Goal: Task Accomplishment & Management: Complete application form

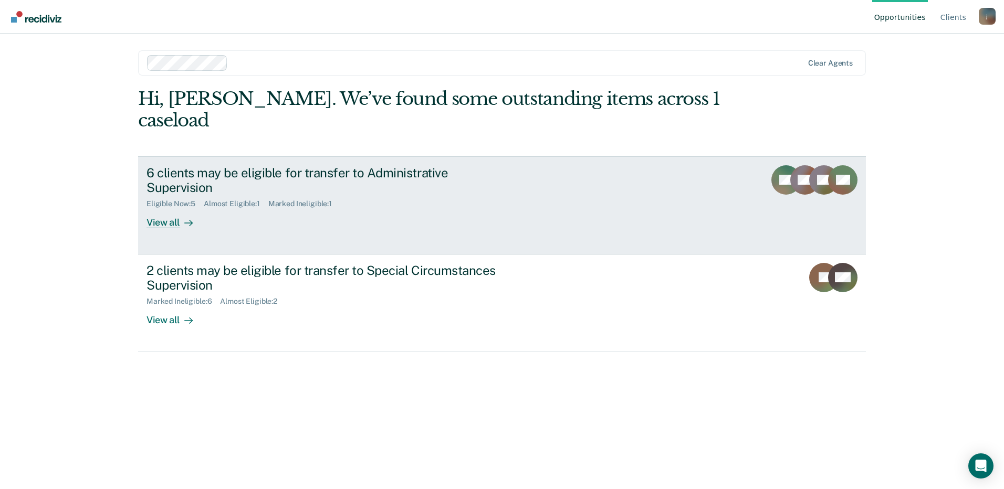
click at [398, 165] on div "6 clients may be eligible for transfer to Administrative Supervision" at bounding box center [330, 180] width 369 height 30
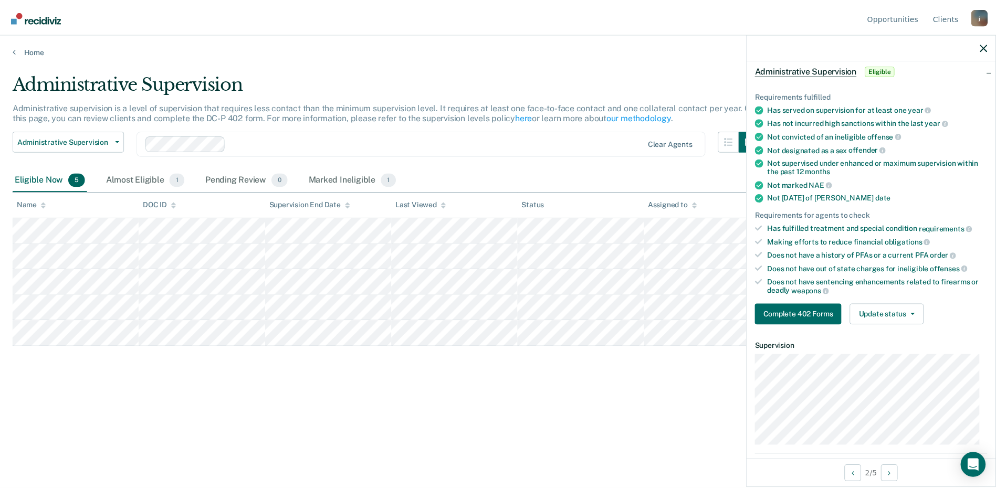
scroll to position [158, 0]
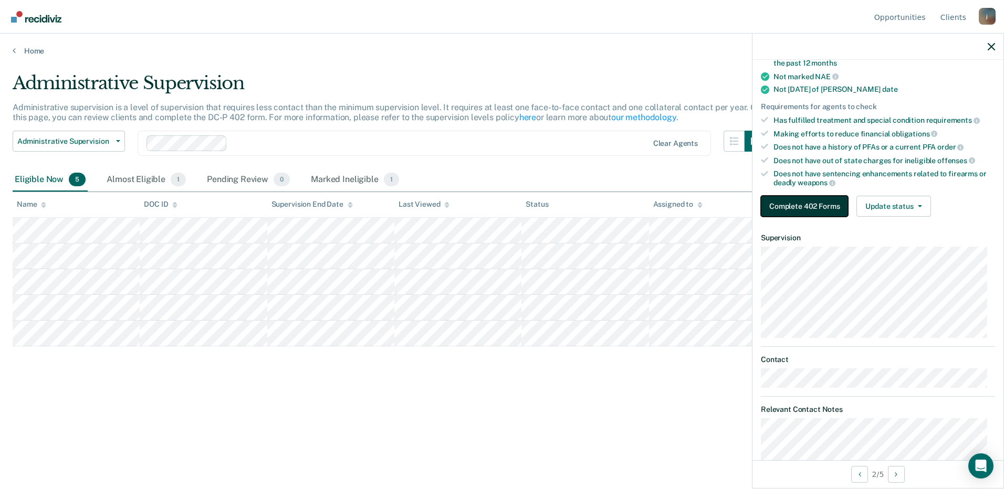
click at [813, 207] on button "Complete 402 Forms" at bounding box center [804, 206] width 87 height 21
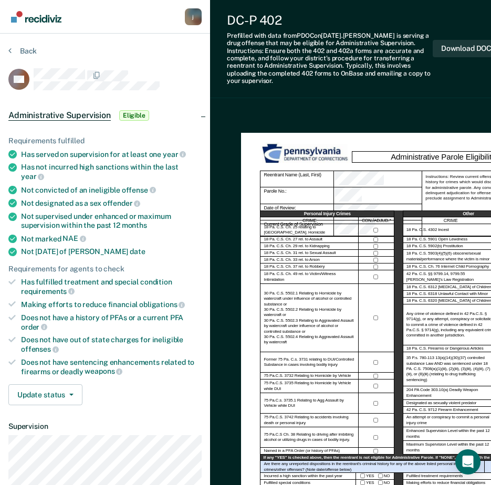
click at [202, 116] on div "Administrative Supervision Eligible" at bounding box center [105, 116] width 210 height 34
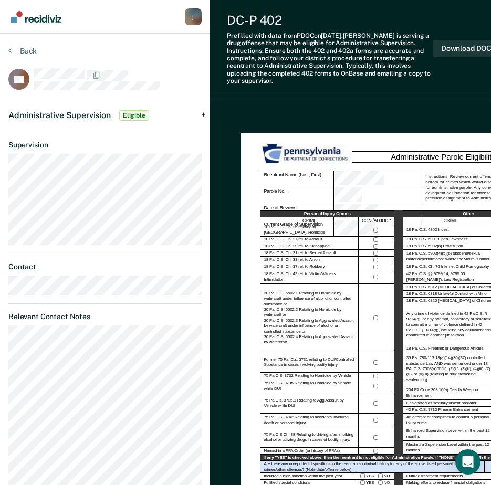
click at [204, 114] on div "Administrative Supervision Eligible" at bounding box center [105, 116] width 210 height 34
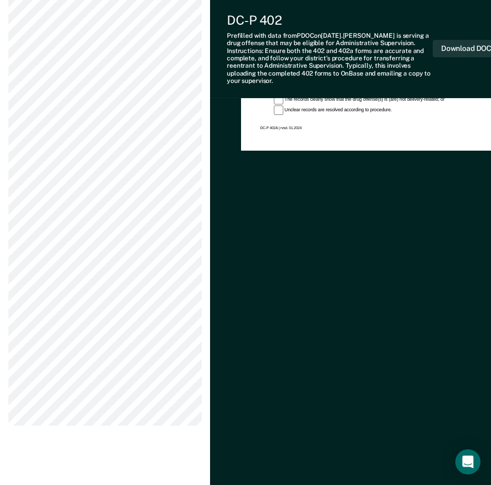
scroll to position [845, 0]
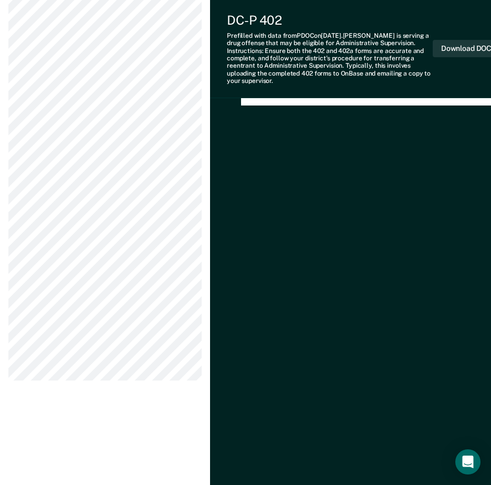
drag, startPoint x: 362, startPoint y: 484, endPoint x: 401, endPoint y: 442, distance: 57.2
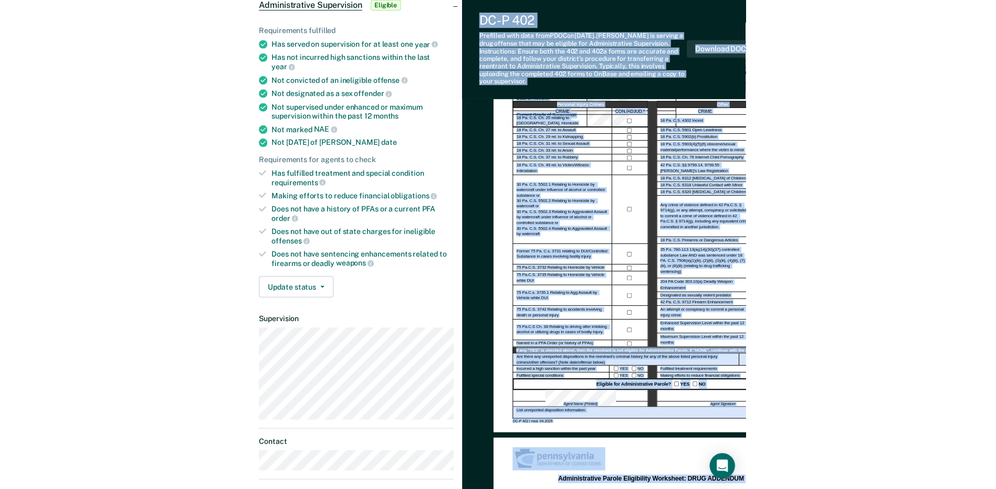
scroll to position [0, 0]
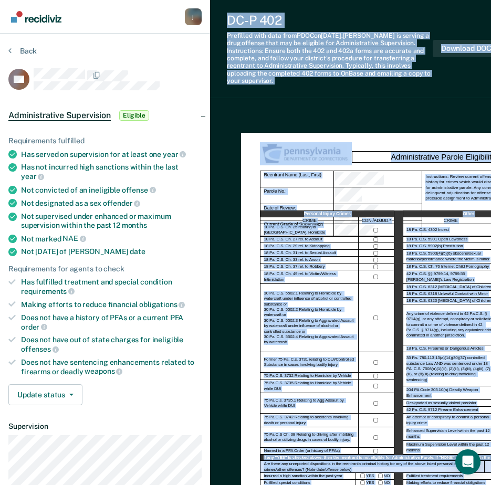
click at [359, 95] on div "DC-P 402 Prefilled with data from PDOC on [DATE] . [PERSON_NAME] is serving a d…" at bounding box center [366, 49] width 312 height 98
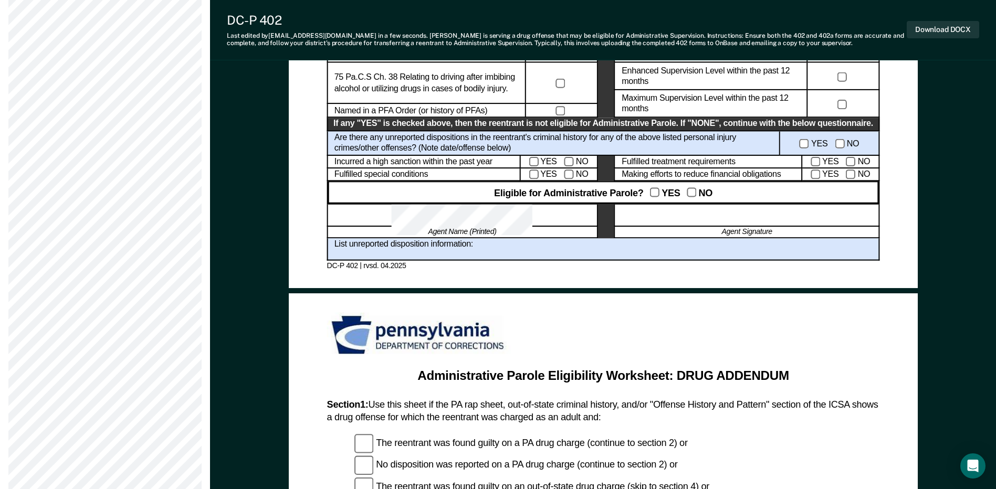
scroll to position [630, 0]
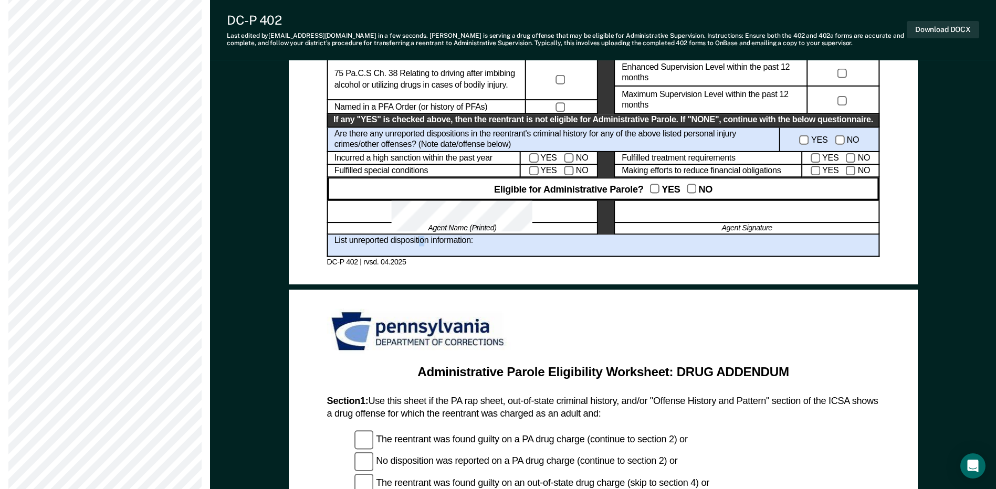
click at [417, 251] on div "List unreported disposition information:" at bounding box center [603, 246] width 553 height 23
drag, startPoint x: 417, startPoint y: 251, endPoint x: 450, endPoint y: 252, distance: 33.1
click at [450, 252] on div "List unreported disposition information:" at bounding box center [603, 246] width 553 height 23
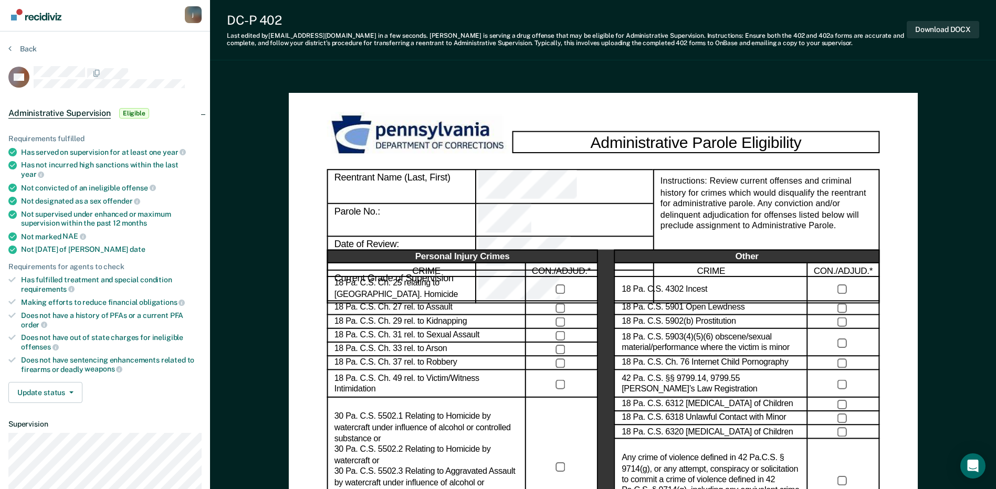
scroll to position [0, 0]
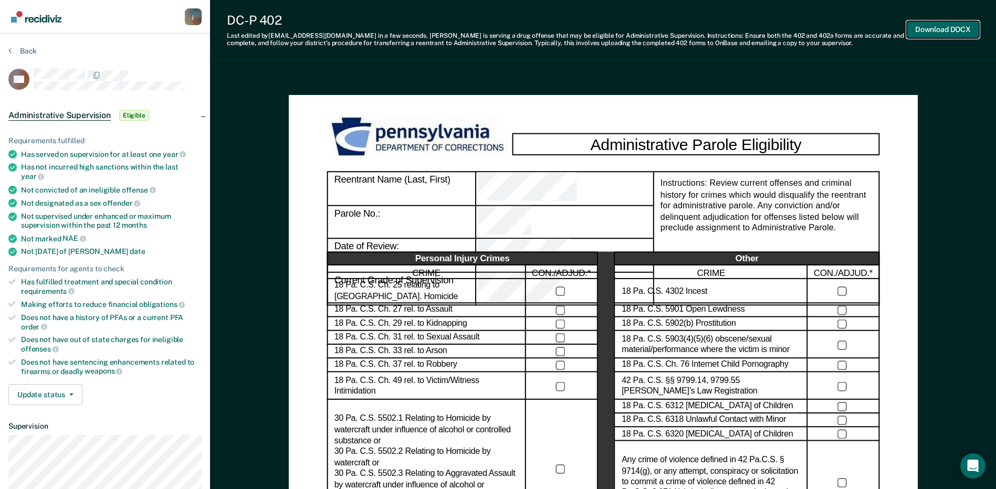
click at [927, 27] on button "Download DOCX" at bounding box center [943, 29] width 72 height 17
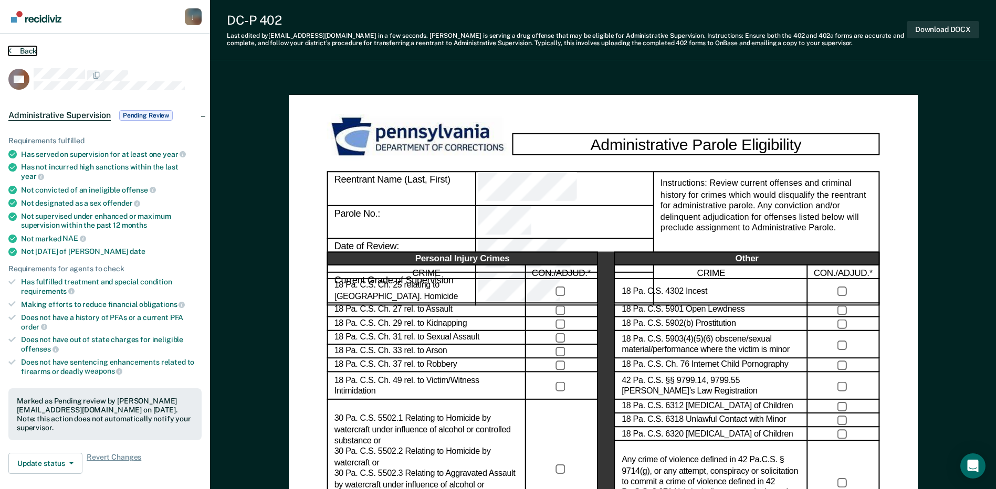
click at [26, 50] on button "Back" at bounding box center [22, 50] width 28 height 9
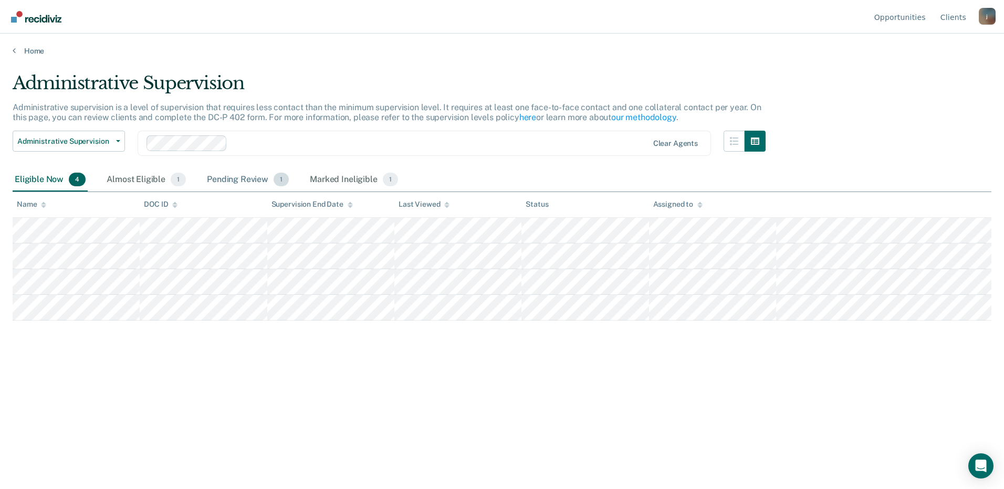
click at [230, 182] on div "Pending Review 1" at bounding box center [248, 180] width 86 height 23
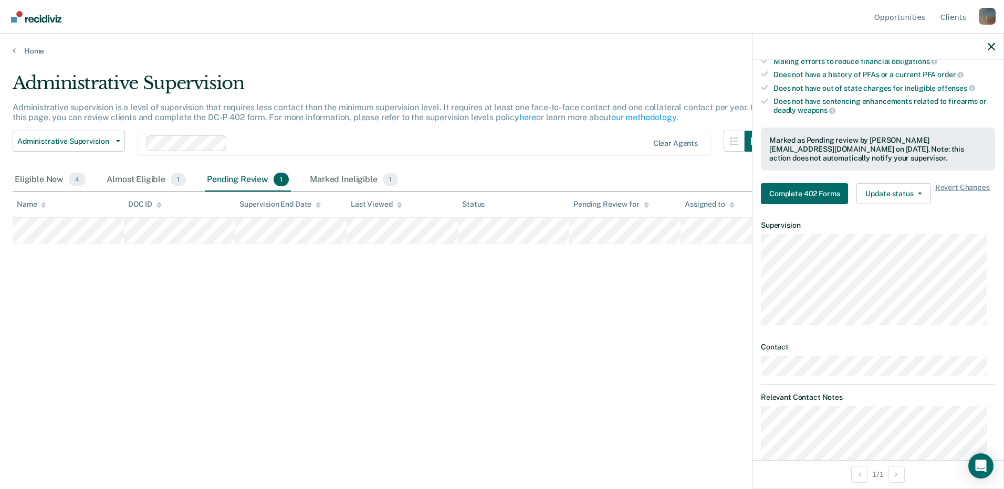
scroll to position [263, 0]
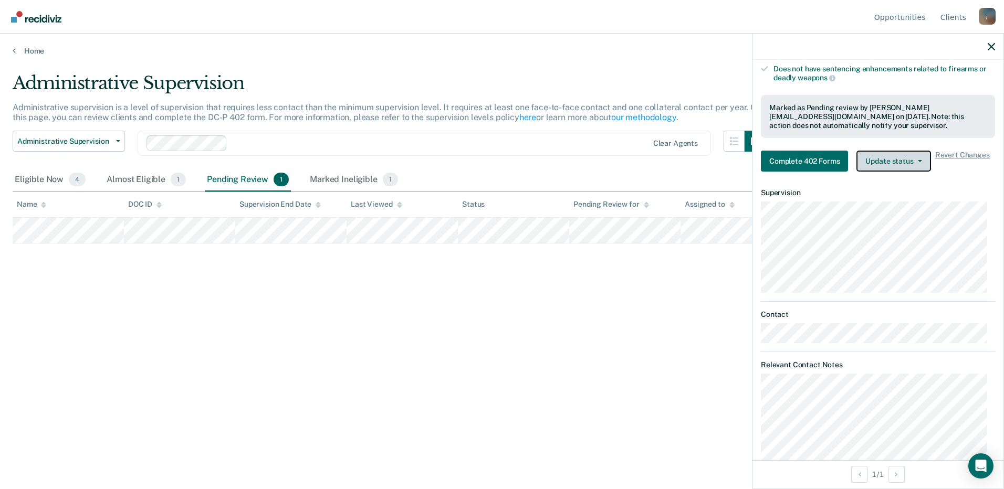
click at [913, 163] on button "Update status" at bounding box center [893, 161] width 74 height 21
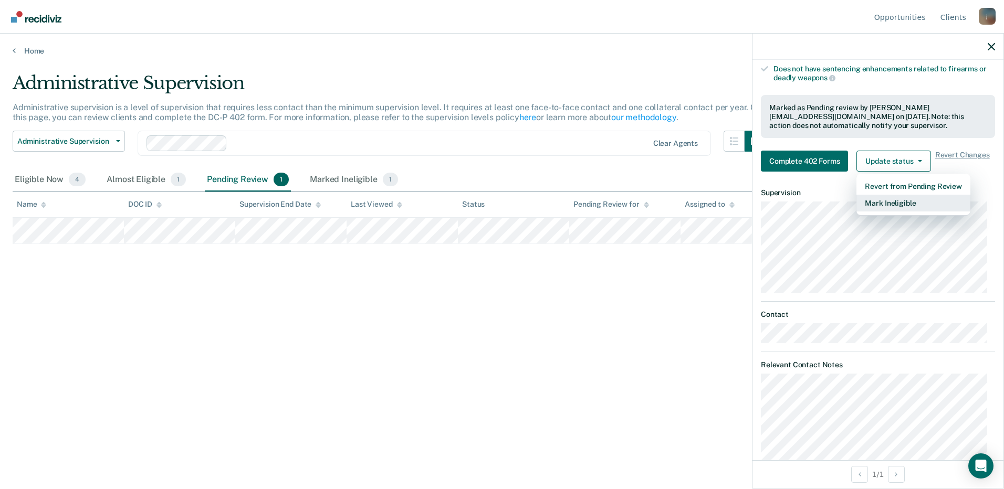
click at [889, 204] on button "Mark Ineligible" at bounding box center [912, 203] width 113 height 17
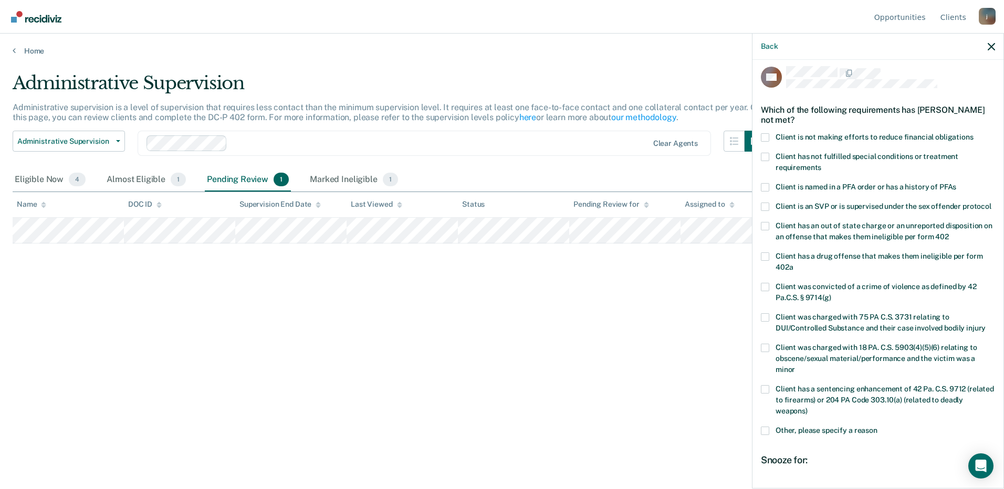
scroll to position [0, 0]
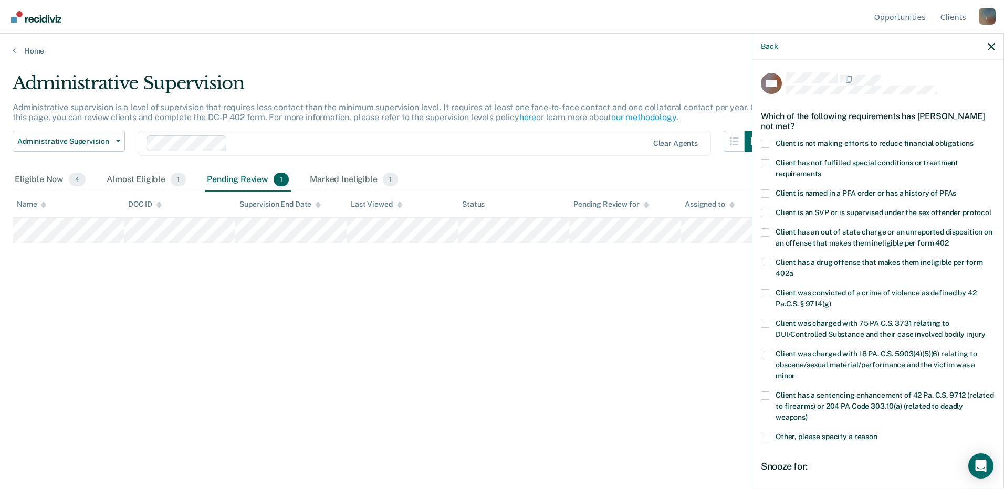
click at [776, 140] on label "Client is not making efforts to reduce financial obligations" at bounding box center [878, 145] width 234 height 11
click at [973, 140] on input "Client is not making efforts to reduce financial obligations" at bounding box center [973, 140] width 0 height 0
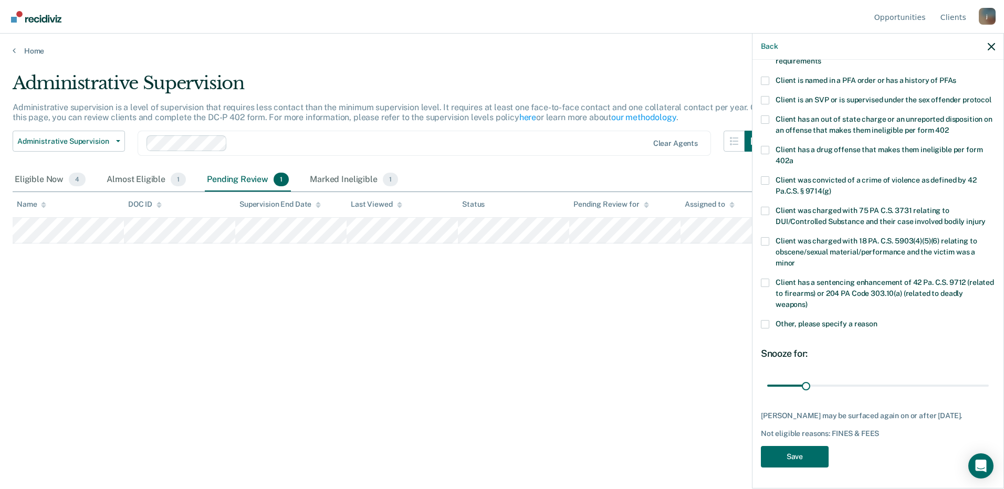
scroll to position [123, 0]
click at [769, 323] on span at bounding box center [765, 324] width 8 height 8
click at [877, 320] on input "Other, please specify a reason" at bounding box center [877, 320] width 0 height 0
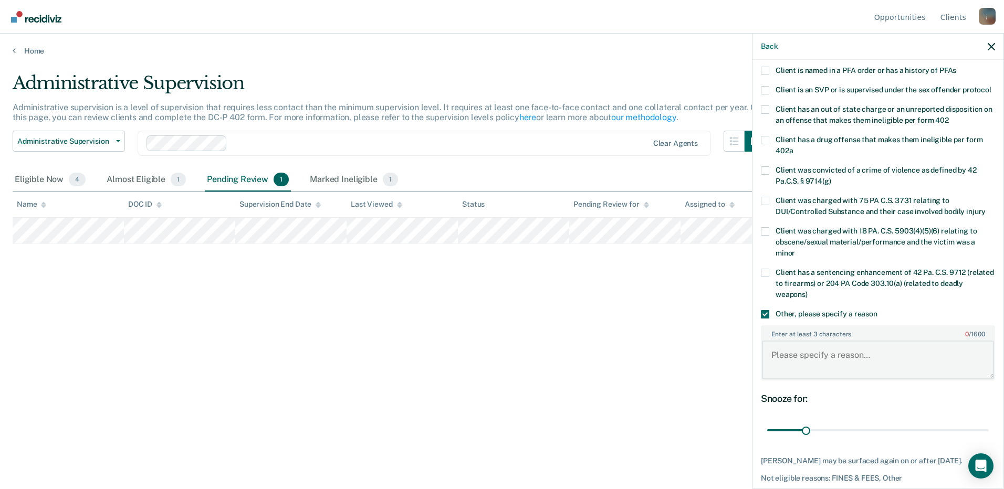
click at [803, 369] on textarea "Enter at least 3 characters 0 / 1600" at bounding box center [878, 360] width 232 height 39
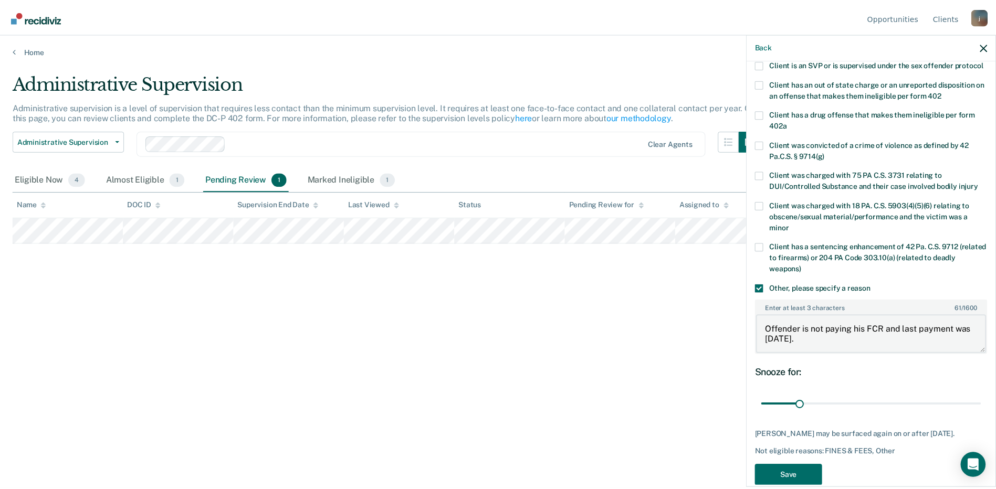
scroll to position [178, 0]
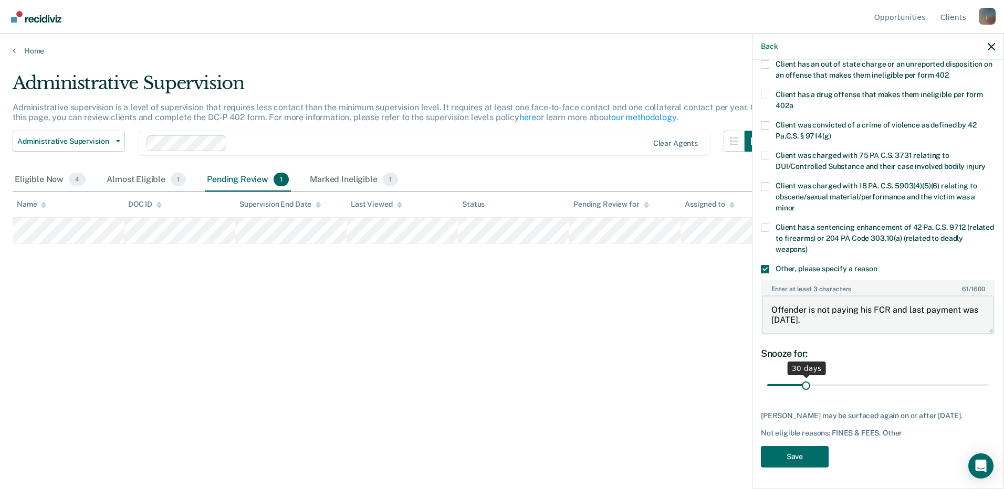
type textarea "Offender is not paying his FCR and last payment was [DATE]."
drag, startPoint x: 801, startPoint y: 386, endPoint x: 1005, endPoint y: 385, distance: 204.8
type input "180"
click at [989, 385] on input "range" at bounding box center [878, 385] width 222 height 18
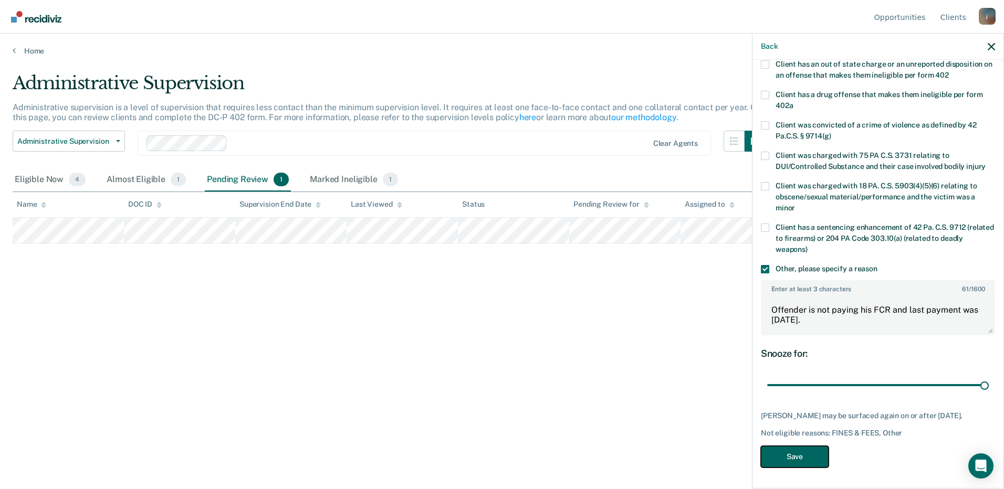
click at [804, 458] on button "Save" at bounding box center [795, 457] width 68 height 22
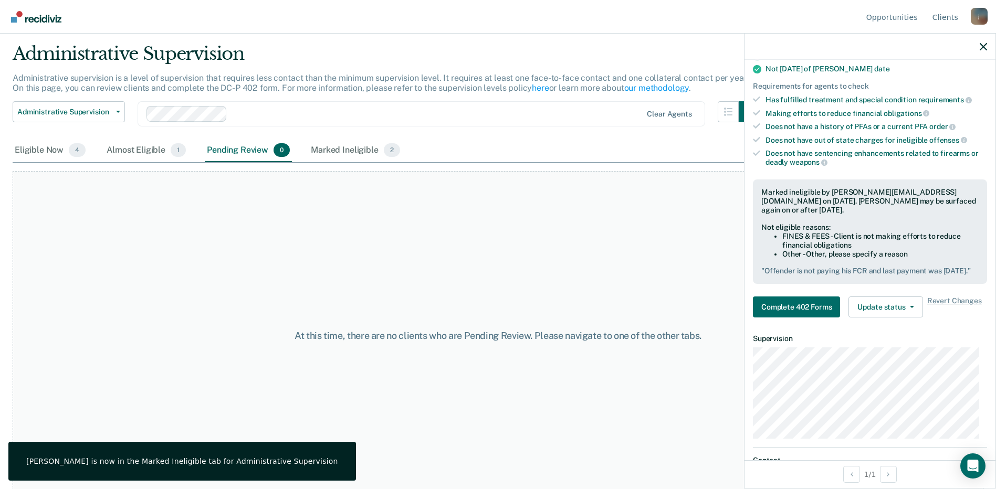
scroll to position [41, 0]
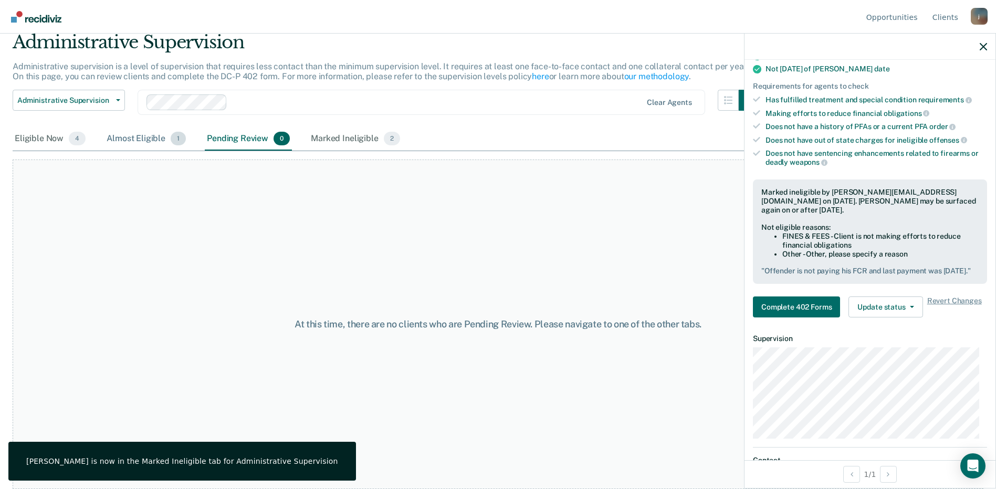
click at [144, 141] on div "Almost Eligible 1" at bounding box center [145, 139] width 83 height 23
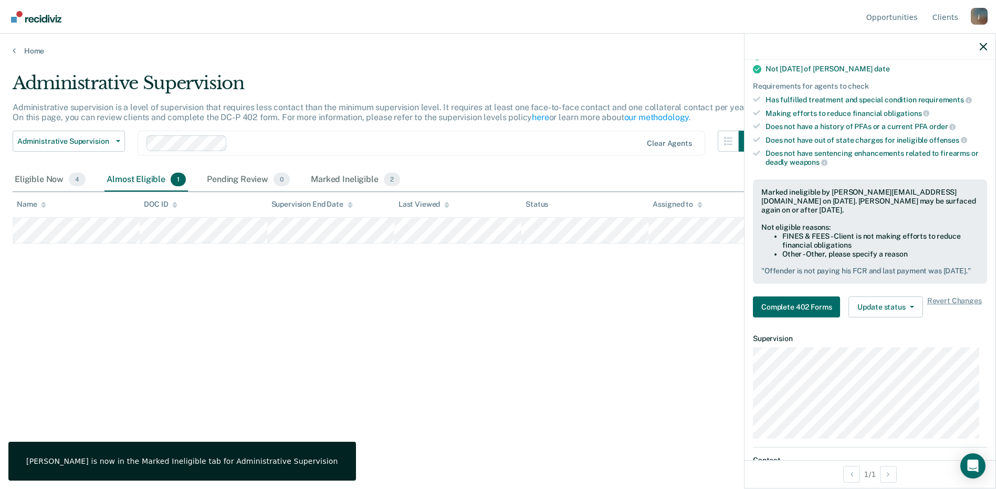
scroll to position [0, 0]
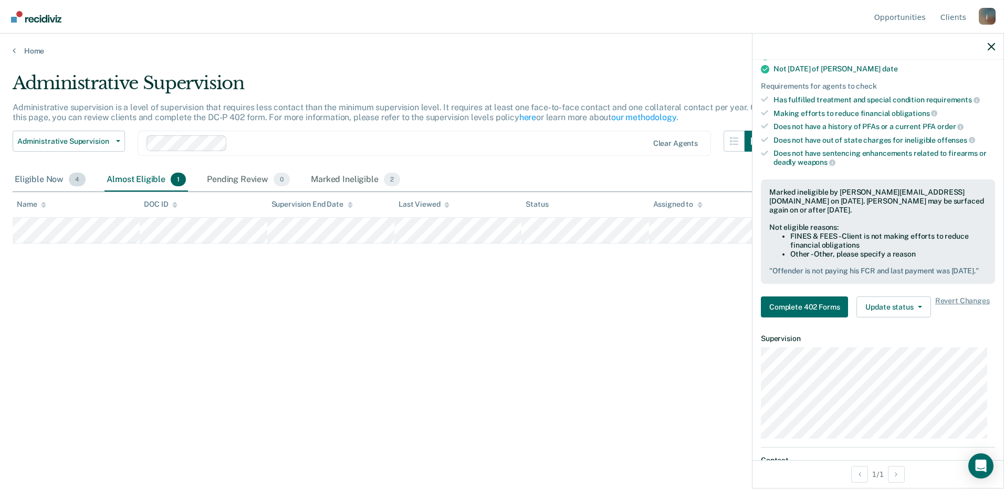
click at [50, 179] on div "Eligible Now 4" at bounding box center [50, 180] width 75 height 23
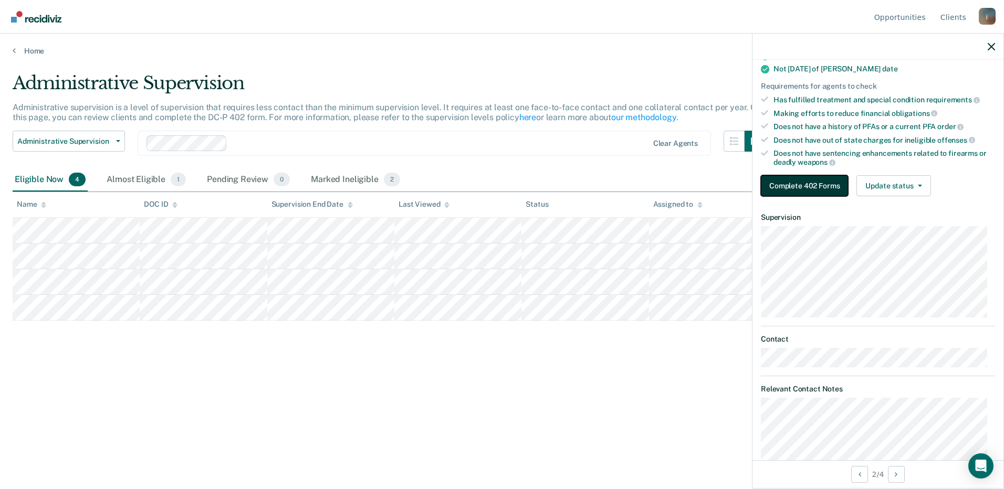
click at [813, 185] on button "Complete 402 Forms" at bounding box center [804, 185] width 87 height 21
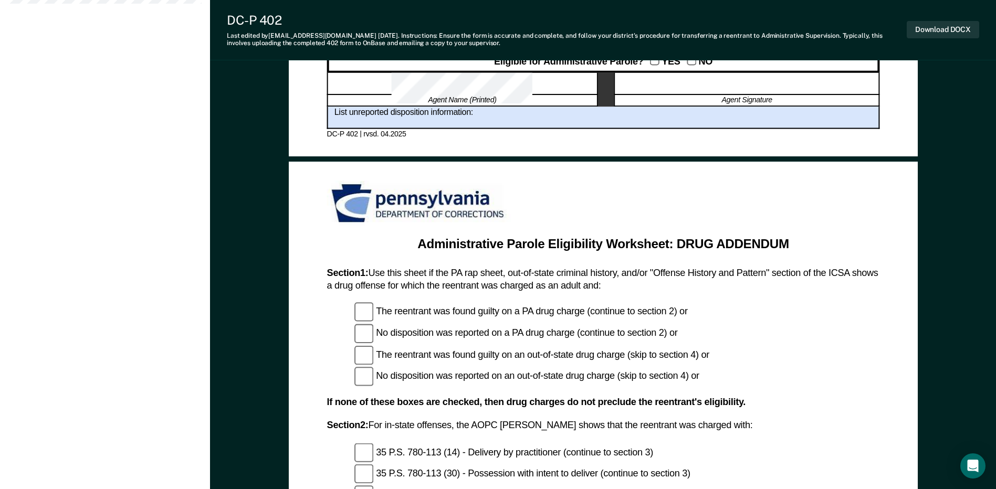
scroll to position [578, 0]
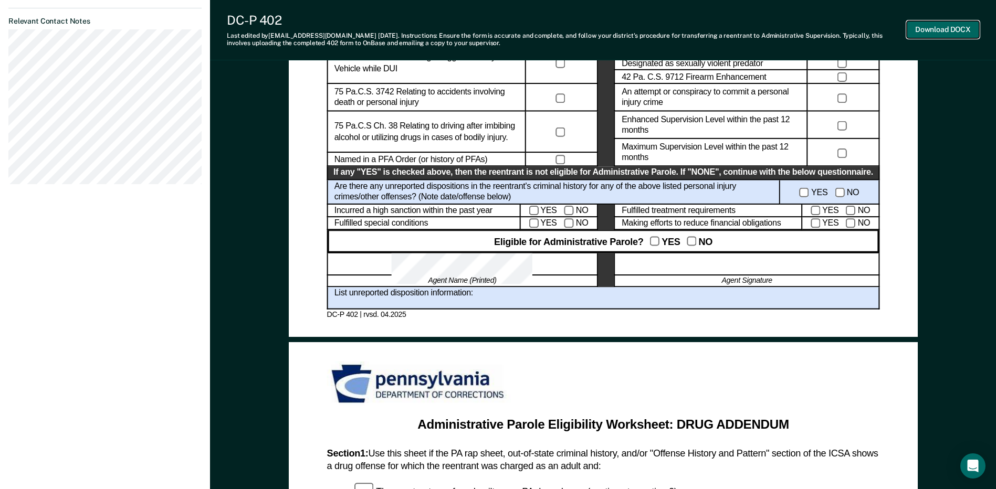
click at [925, 35] on button "Download DOCX" at bounding box center [943, 29] width 72 height 17
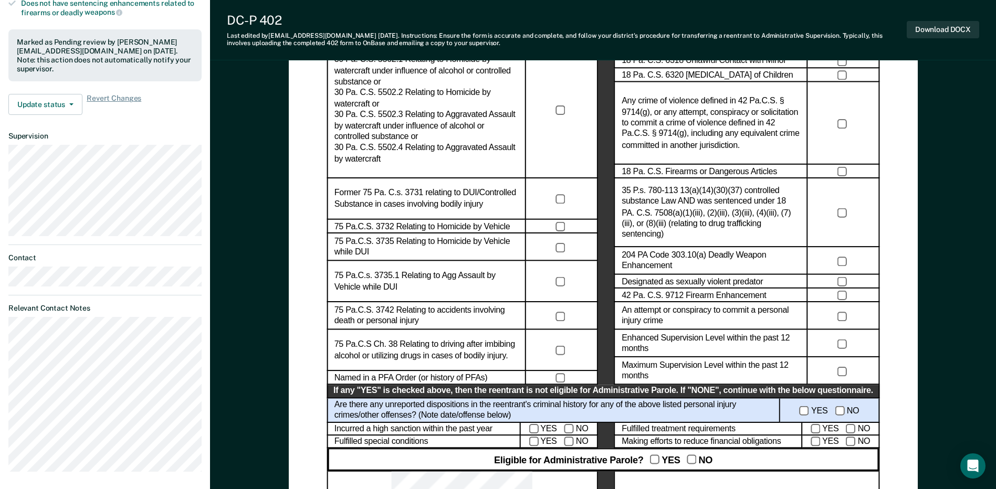
scroll to position [368, 0]
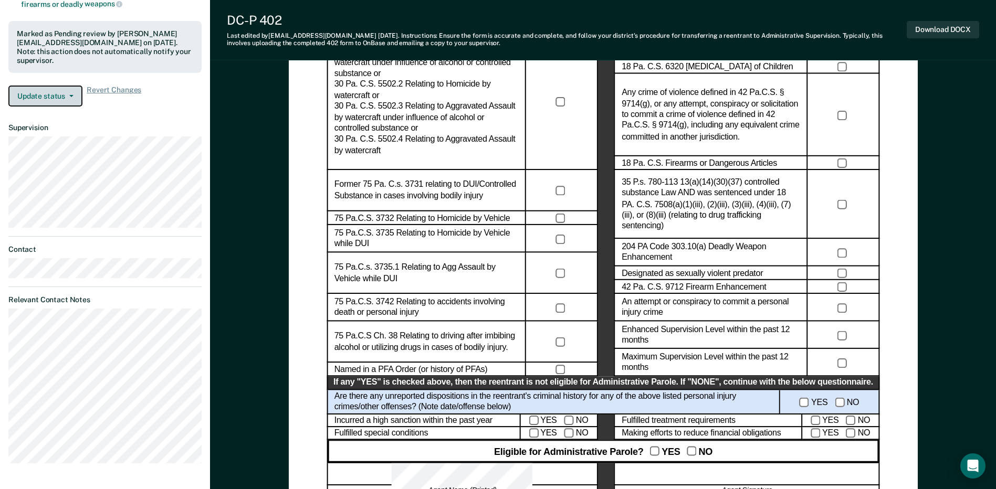
click at [57, 86] on button "Update status" at bounding box center [45, 96] width 74 height 21
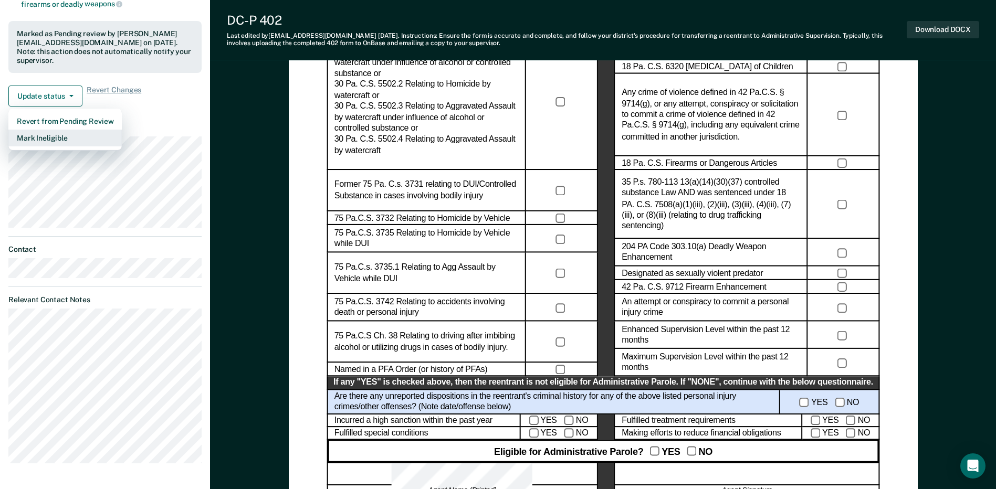
click at [55, 130] on button "Mark Ineligible" at bounding box center [64, 138] width 113 height 17
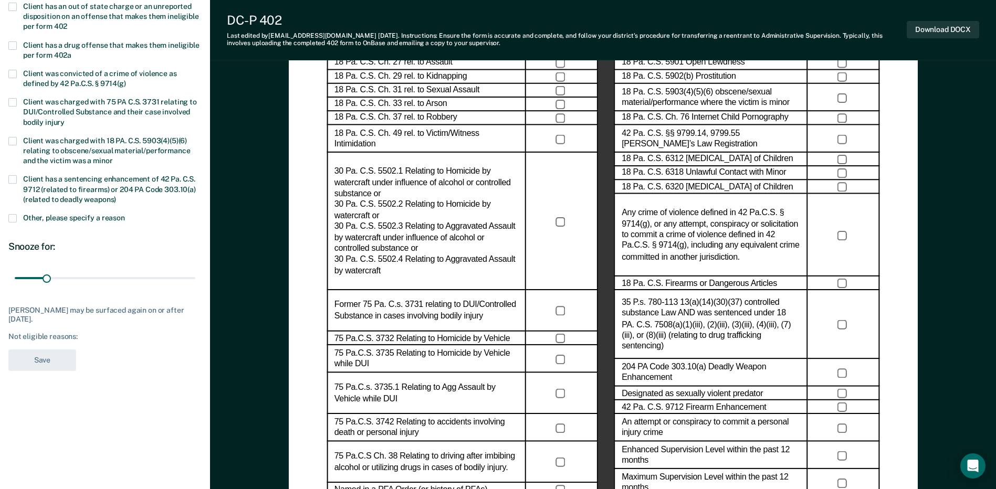
scroll to position [0, 0]
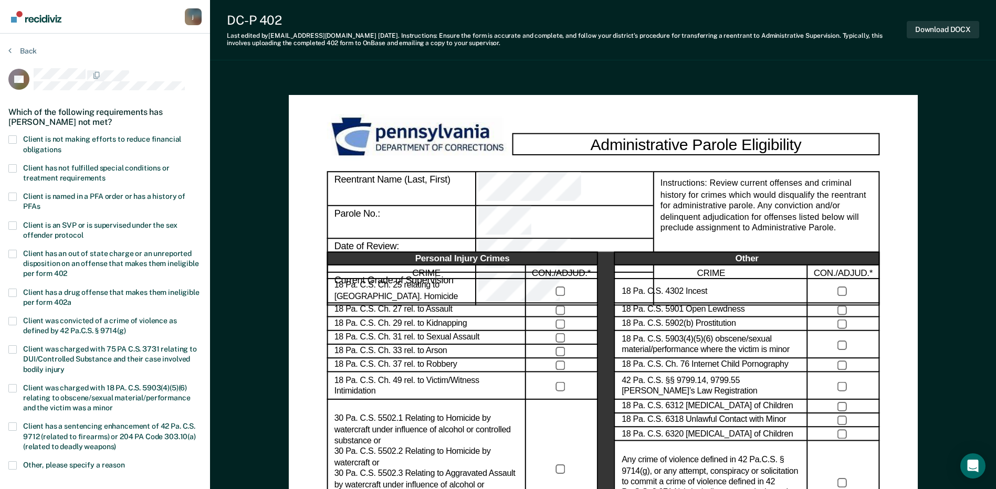
click at [13, 138] on span at bounding box center [12, 139] width 8 height 8
click at [61, 146] on input "Client is not making efforts to reduce financial obligations" at bounding box center [61, 146] width 0 height 0
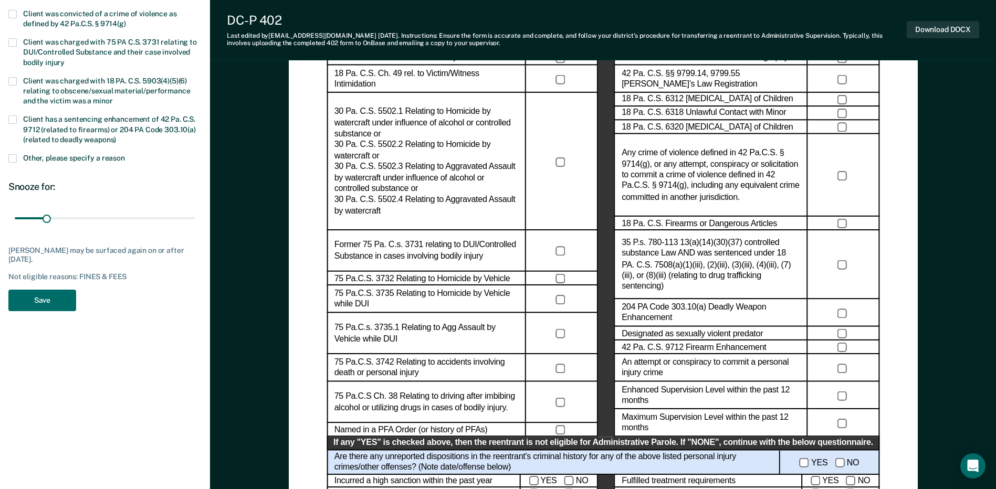
scroll to position [315, 0]
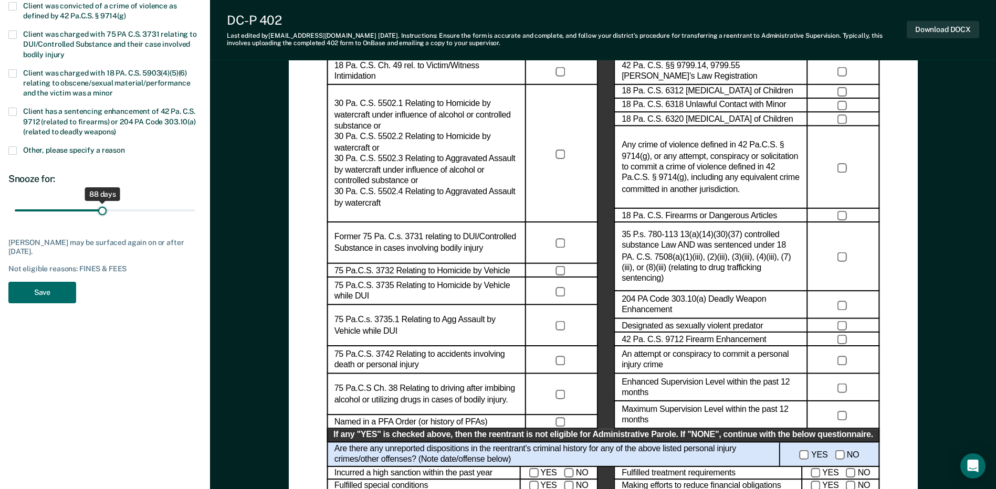
drag, startPoint x: 46, startPoint y: 208, endPoint x: 103, endPoint y: 207, distance: 57.2
click at [103, 207] on input "range" at bounding box center [105, 211] width 181 height 18
click at [105, 208] on input "range" at bounding box center [105, 211] width 181 height 18
click at [104, 208] on input "range" at bounding box center [105, 211] width 181 height 18
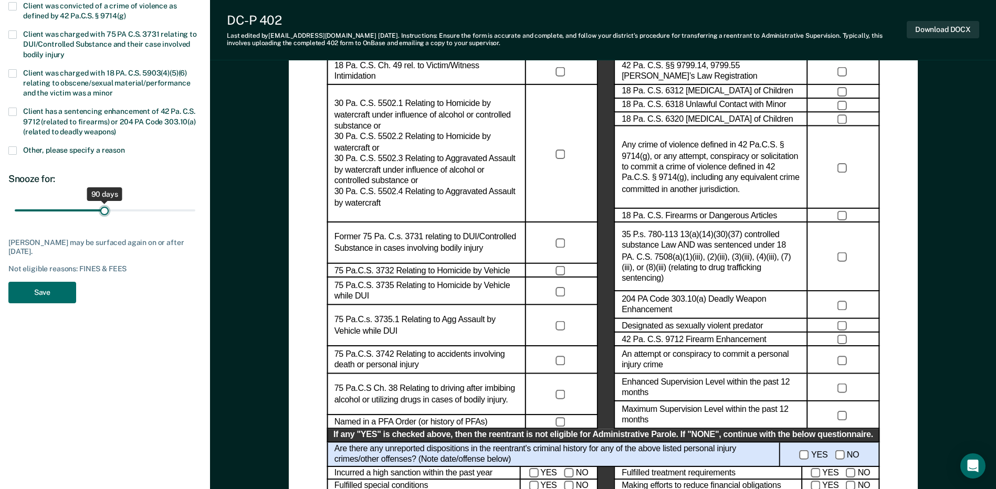
type input "90"
click at [104, 207] on input "range" at bounding box center [105, 211] width 181 height 18
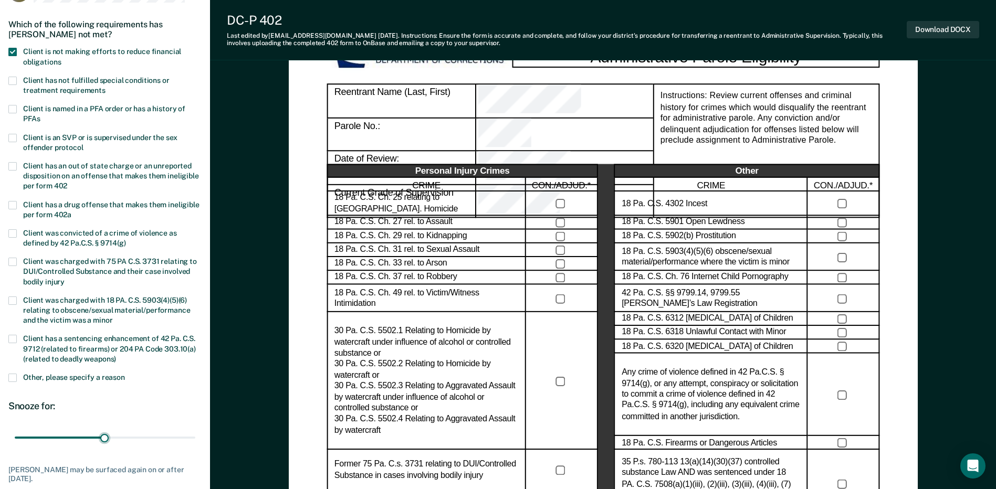
scroll to position [368, 0]
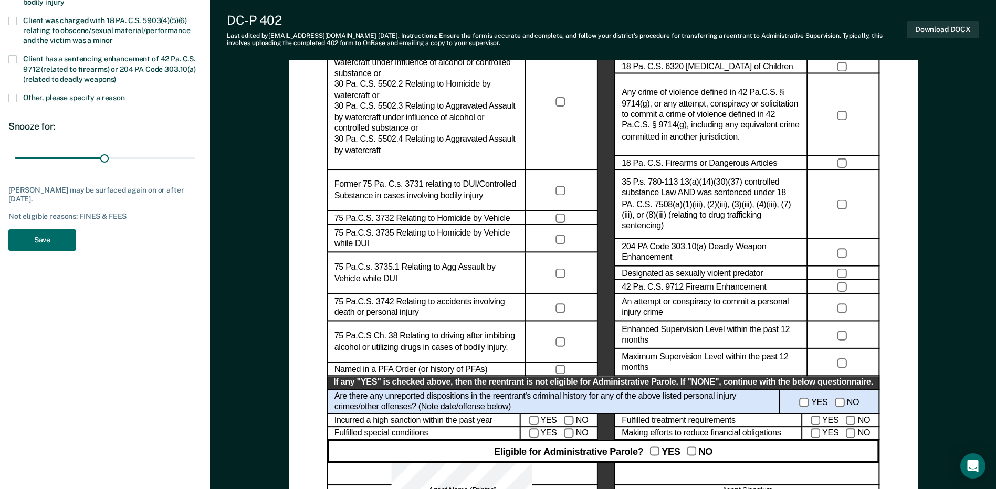
click at [13, 97] on span at bounding box center [12, 98] width 8 height 8
click at [125, 94] on input "Other, please specify a reason" at bounding box center [125, 94] width 0 height 0
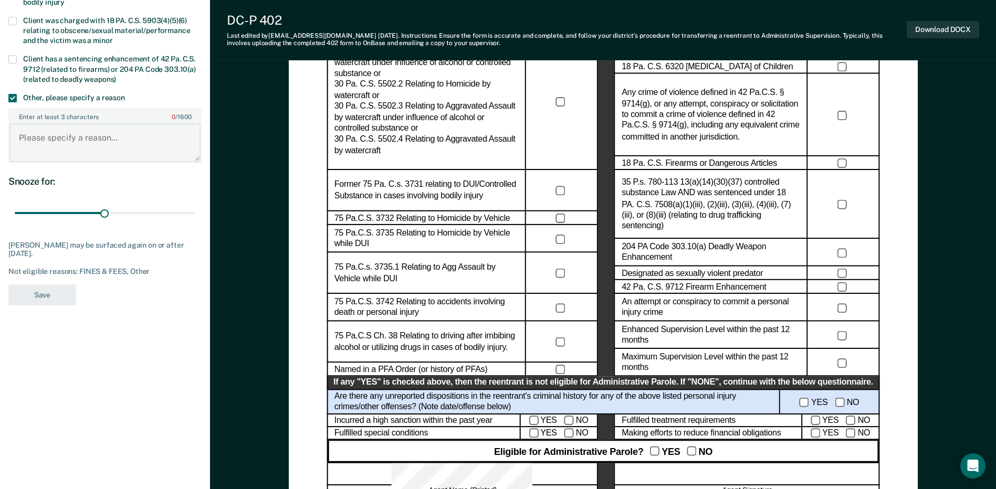
click at [50, 125] on textarea "Enter at least 3 characters 0 / 1600" at bounding box center [104, 142] width 191 height 39
type textarea "S"
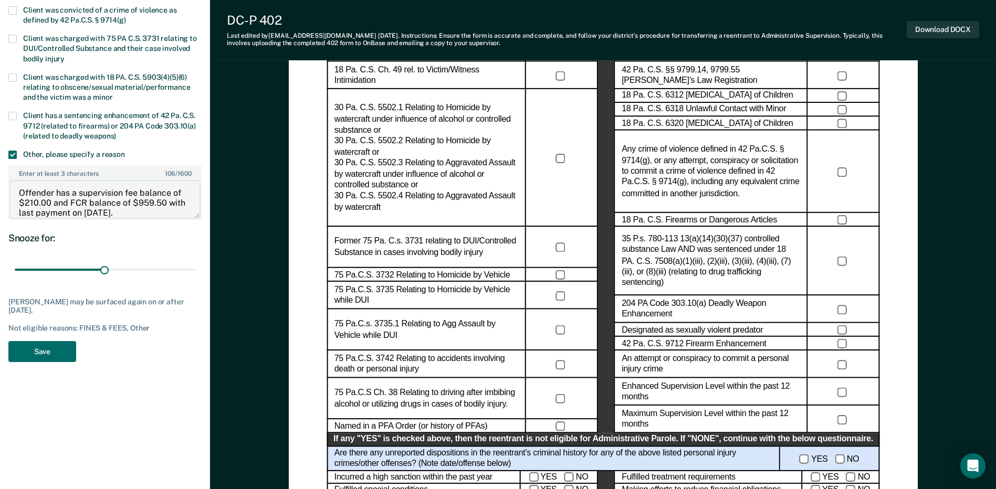
scroll to position [315, 0]
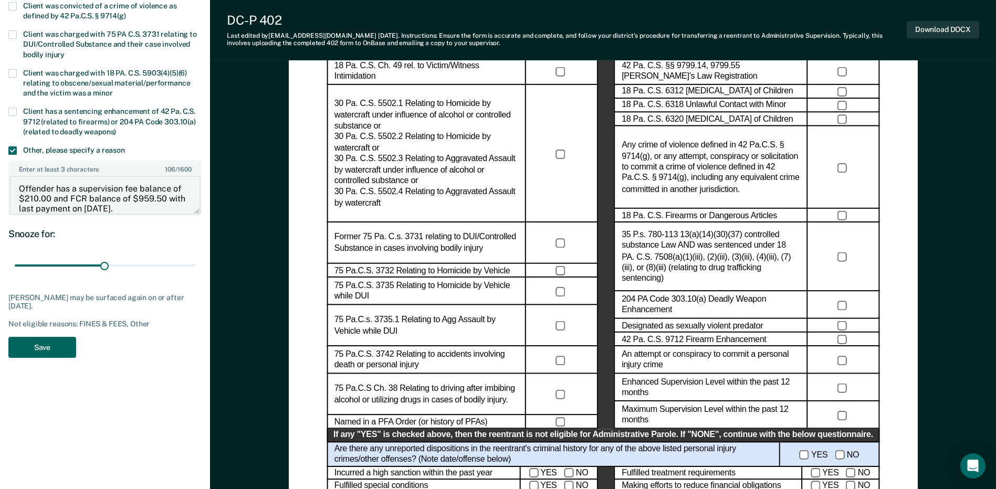
type textarea "Offender has a supervision fee balance of $210.00 and FCR balance of $959.50 wi…"
click at [51, 349] on button "Save" at bounding box center [42, 348] width 68 height 22
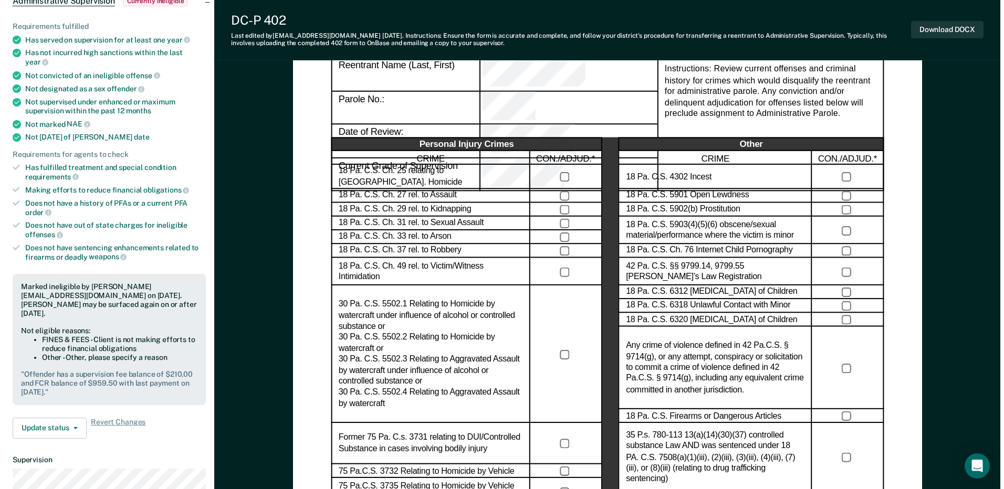
scroll to position [0, 0]
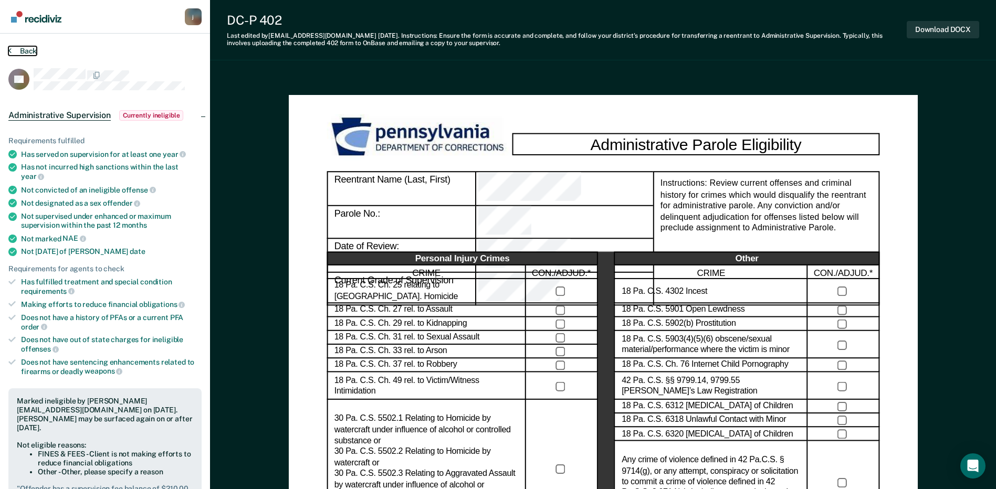
click at [30, 50] on button "Back" at bounding box center [22, 50] width 28 height 9
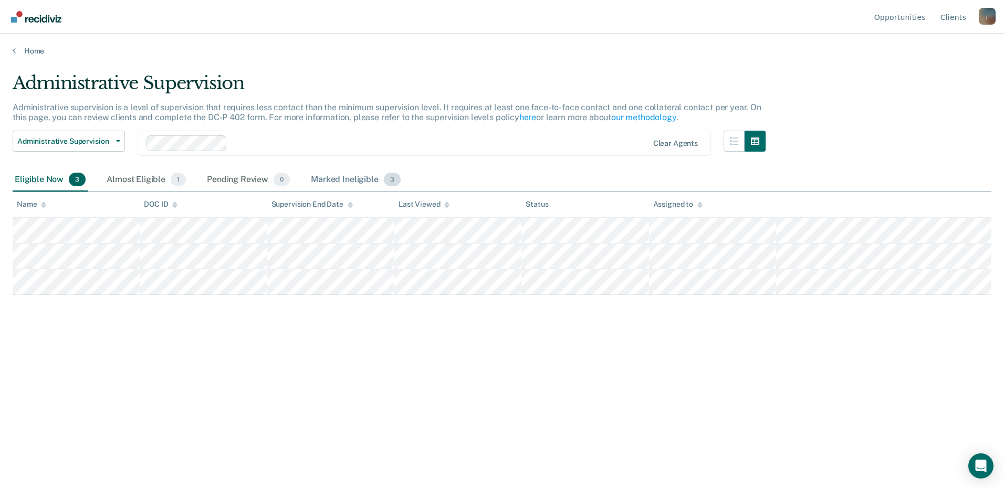
click at [330, 181] on div "Marked Ineligible 3" at bounding box center [356, 180] width 94 height 23
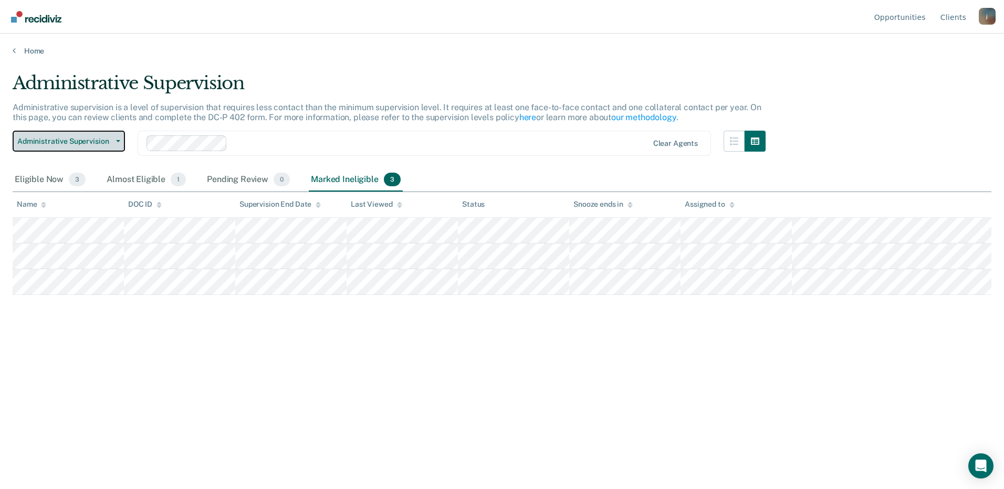
click at [74, 141] on span "Administrative Supervision" at bounding box center [64, 141] width 95 height 9
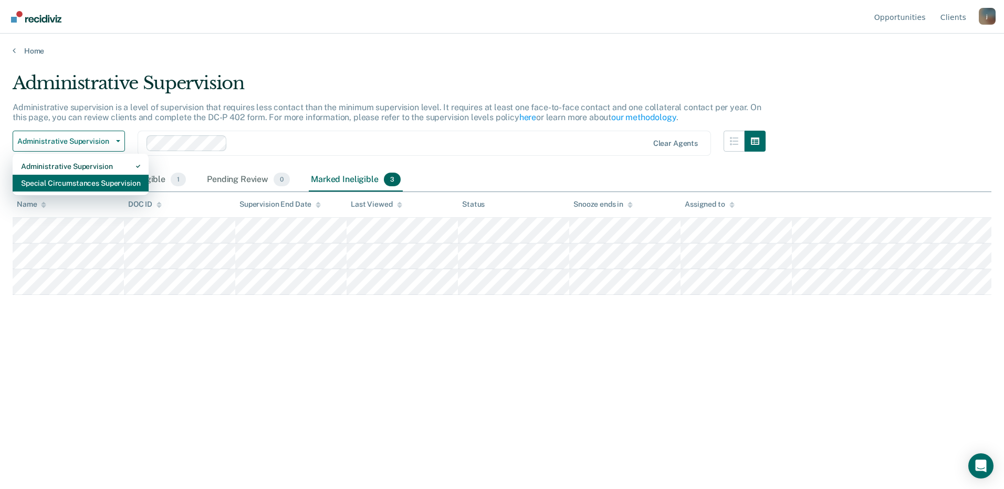
click at [122, 187] on div "Special Circumstances Supervision" at bounding box center [80, 183] width 119 height 17
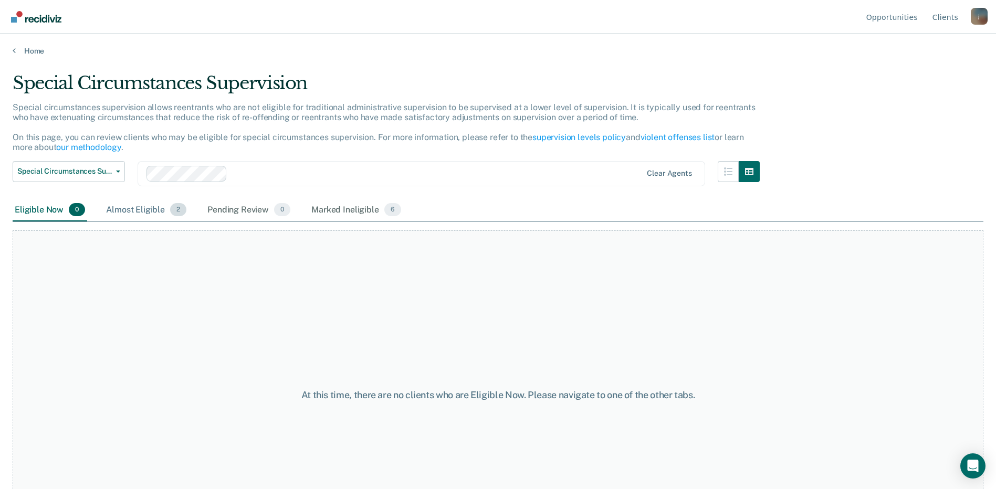
click at [140, 205] on div "Almost Eligible 2" at bounding box center [146, 210] width 85 height 23
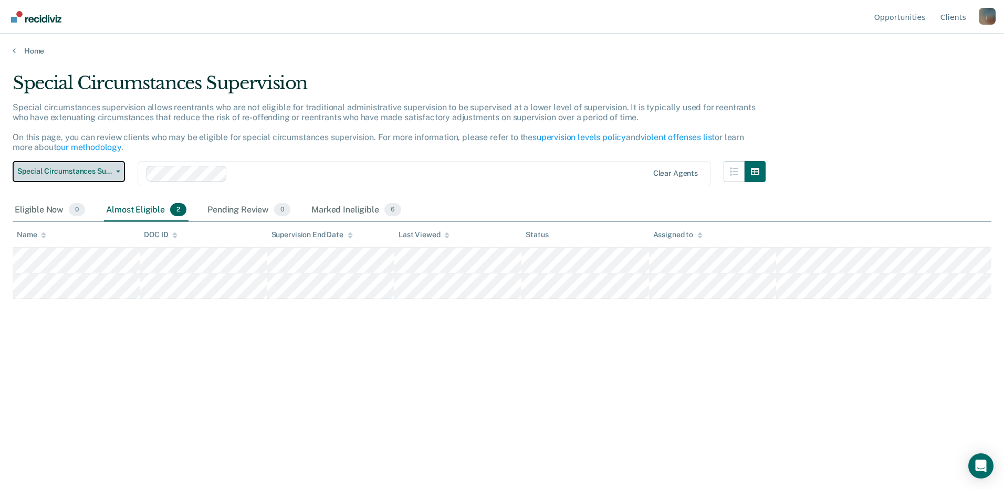
click at [95, 176] on button "Special Circumstances Supervision" at bounding box center [69, 171] width 112 height 21
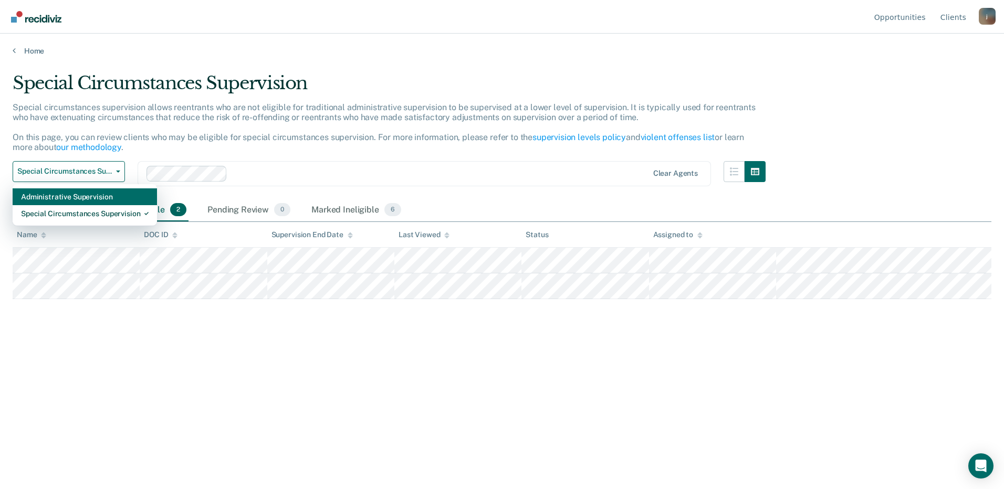
click at [59, 200] on div "Administrative Supervision" at bounding box center [85, 196] width 128 height 17
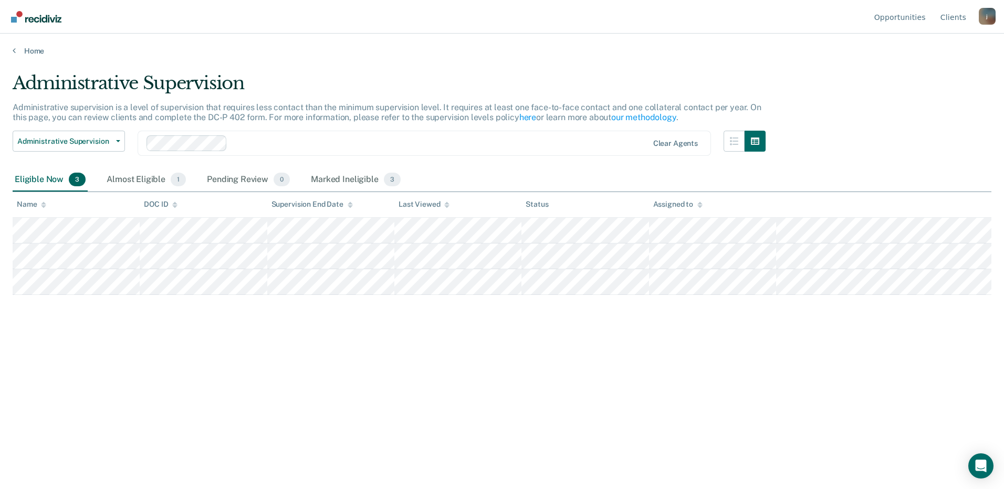
click at [996, 28] on div "Opportunities Client s [EMAIL_ADDRESS][DOMAIN_NAME] j Profile How it works Log …" at bounding box center [502, 17] width 1004 height 34
click at [987, 21] on div "j" at bounding box center [987, 16] width 17 height 17
click at [919, 82] on link "Log Out" at bounding box center [945, 82] width 68 height 9
